Goal: Task Accomplishment & Management: Use online tool/utility

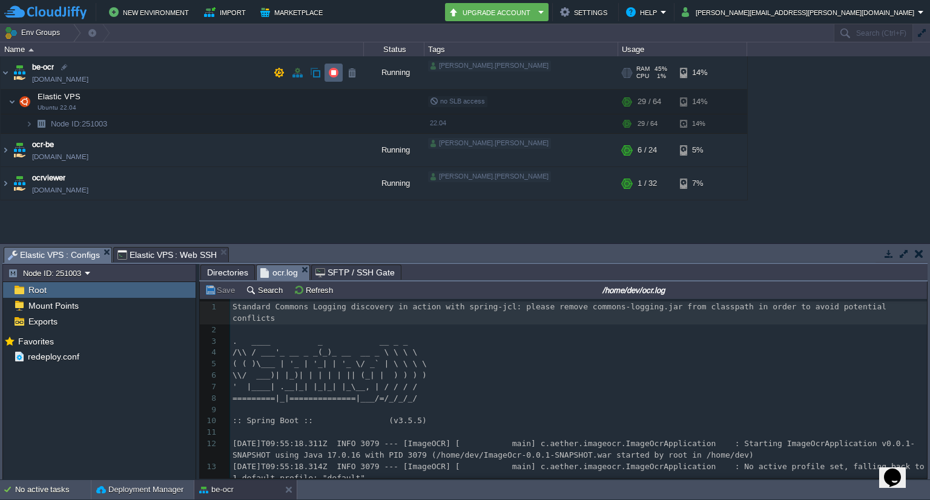
scroll to position [4, 0]
click at [330, 79] on td at bounding box center [333, 73] width 18 height 18
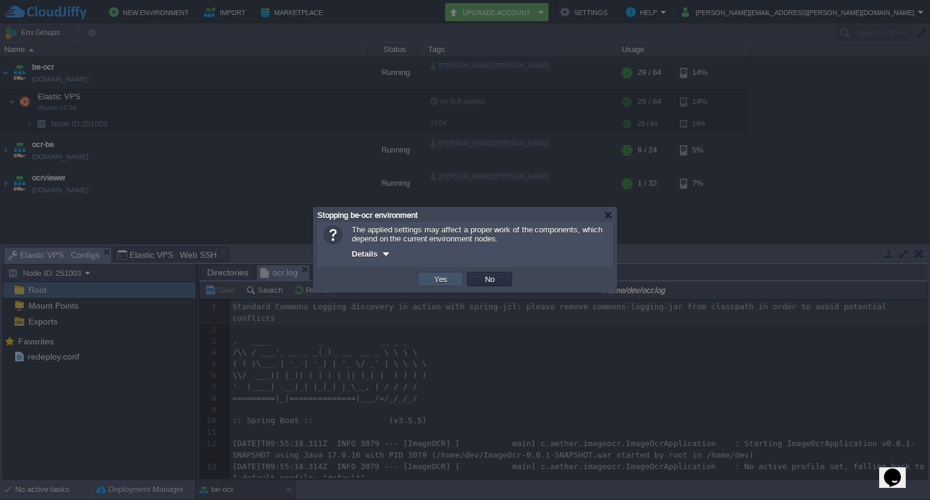
click at [436, 277] on button "Yes" at bounding box center [440, 279] width 21 height 11
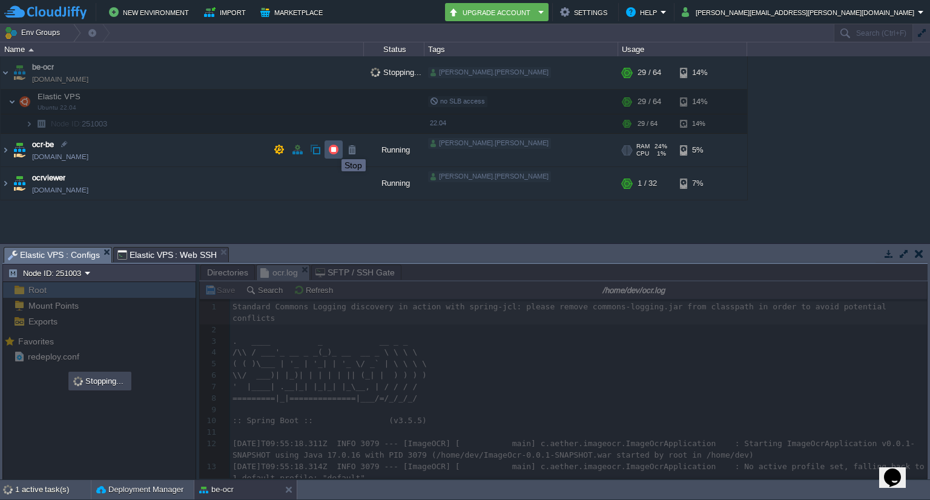
click at [332, 148] on button "button" at bounding box center [333, 149] width 11 height 11
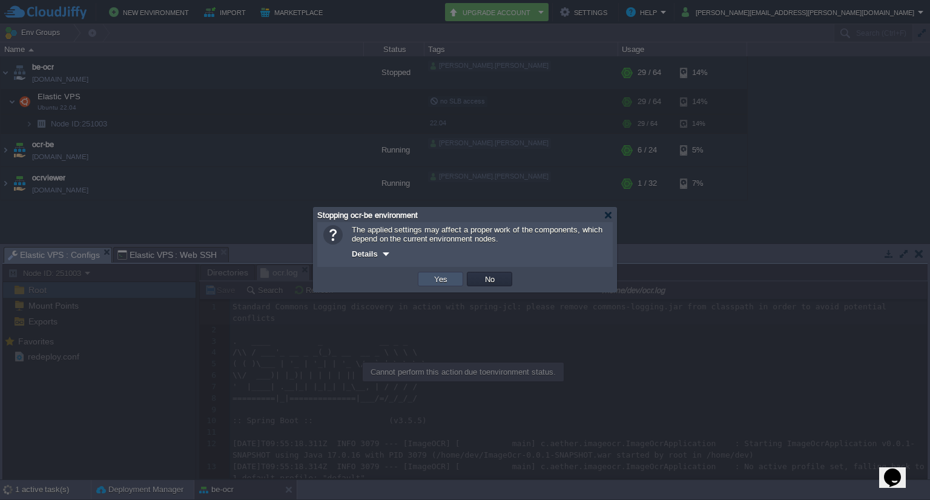
click at [433, 283] on button "Yes" at bounding box center [440, 279] width 21 height 11
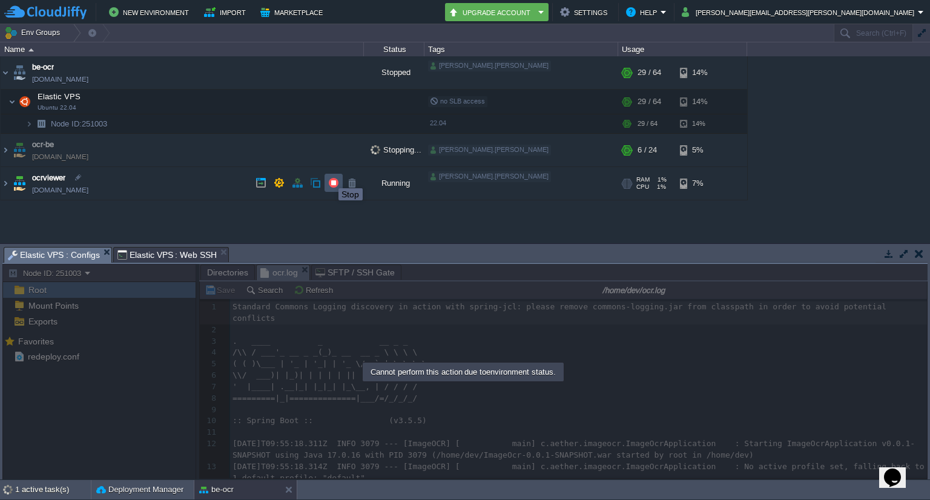
click at [329, 177] on button "button" at bounding box center [333, 182] width 11 height 11
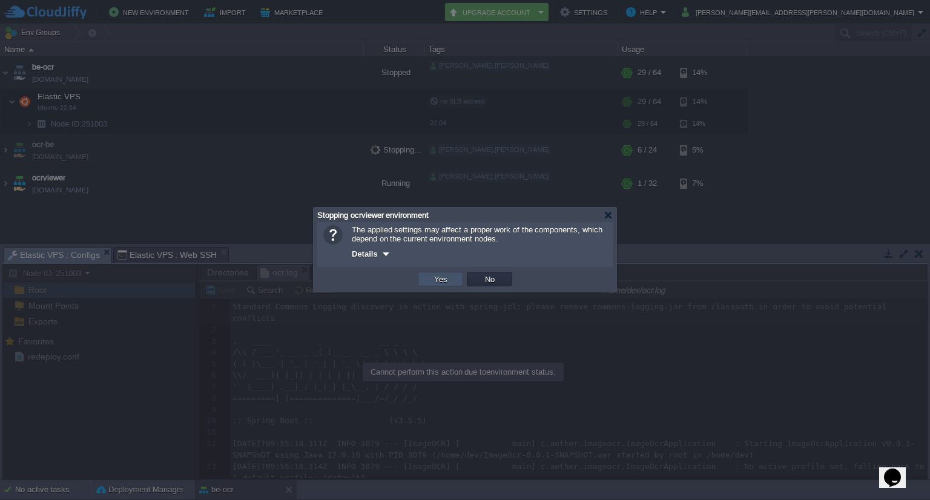
click at [441, 274] on button "Yes" at bounding box center [440, 279] width 21 height 11
